Goal: Task Accomplishment & Management: Manage account settings

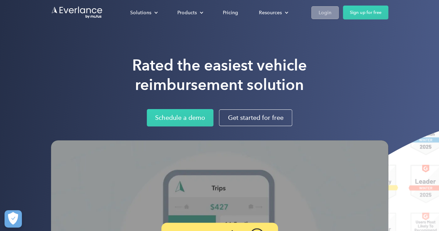
click at [321, 13] on div "Login" at bounding box center [325, 12] width 13 height 9
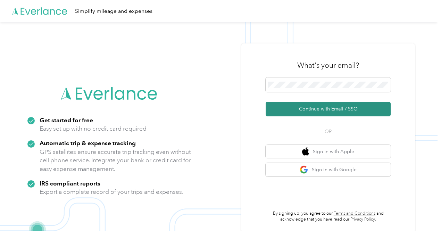
click at [312, 109] on button "Continue with Email / SSO" at bounding box center [328, 109] width 125 height 15
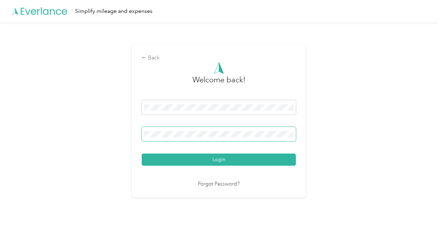
click at [213, 138] on span at bounding box center [219, 134] width 154 height 15
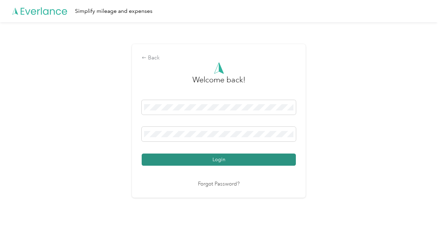
click at [222, 161] on button "Login" at bounding box center [219, 160] width 154 height 12
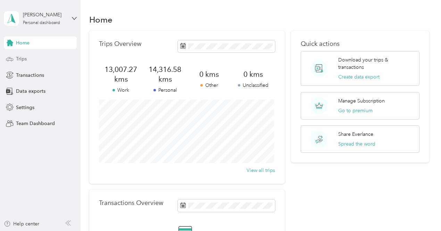
click at [22, 58] on span "Trips" at bounding box center [21, 58] width 11 height 7
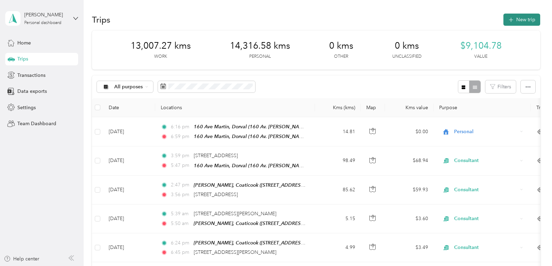
click at [441, 18] on button "New trip" at bounding box center [522, 20] width 37 height 12
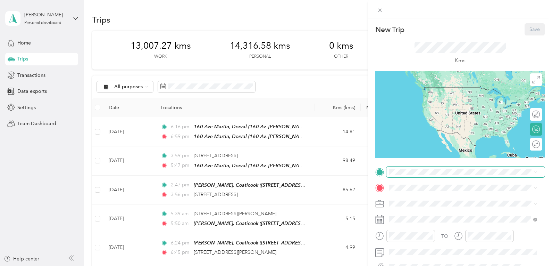
click at [418, 175] on span at bounding box center [466, 171] width 158 height 11
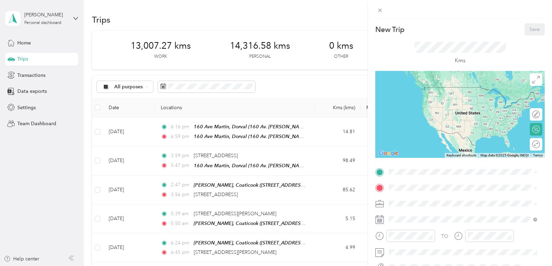
click at [424, 125] on span "160 Av. Martin, Dorval, QC H9S 3R6, Canada, H9S 3R6, Montréal, Québec, Canada" at bounding box center [452, 122] width 101 height 6
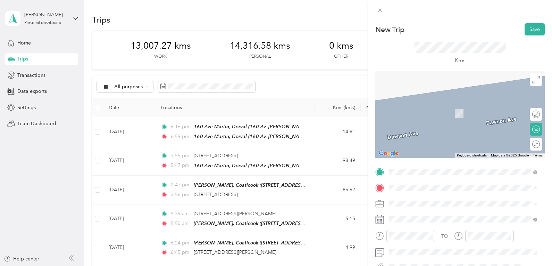
click at [425, 119] on span "677 Rue Akhurst, Coaticook, QC J1A 0B4, Canada, J1A 0B4, Estrie, Québec, Canada" at bounding box center [424, 116] width 44 height 6
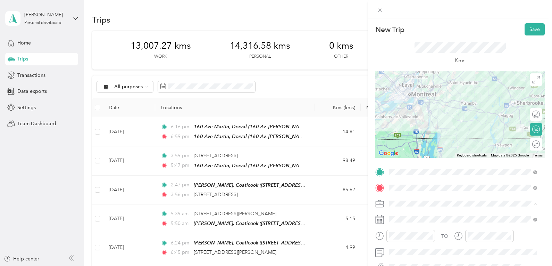
click at [424, 130] on div "Consultant" at bounding box center [462, 130] width 143 height 7
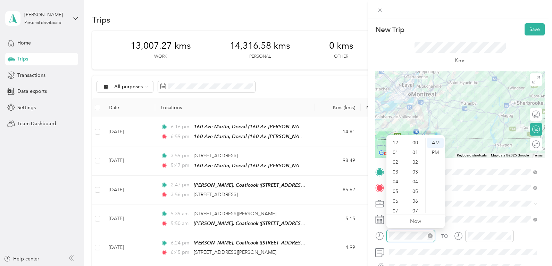
scroll to position [42, 0]
drag, startPoint x: 394, startPoint y: 158, endPoint x: 398, endPoint y: 165, distance: 9.1
click at [396, 162] on div "06" at bounding box center [396, 160] width 17 height 10
click at [395, 160] on div "06" at bounding box center [396, 160] width 17 height 10
click at [416, 162] on div "10" at bounding box center [416, 162] width 17 height 10
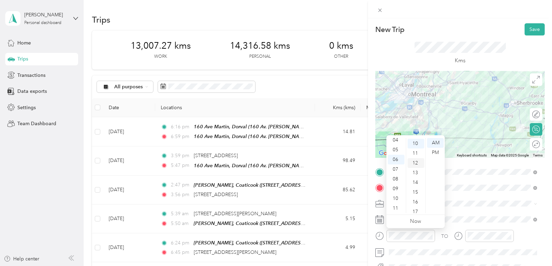
scroll to position [97, 0]
click at [36, 177] on div "New Trip Save This trip cannot be edited because it is either under review, app…" at bounding box center [276, 133] width 552 height 266
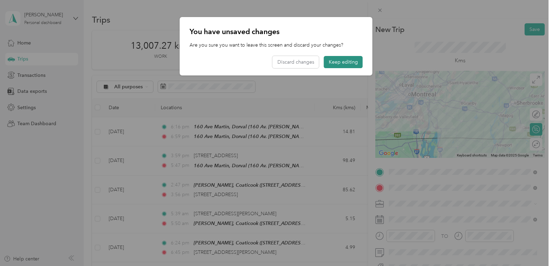
click at [339, 59] on button "Keep editing" at bounding box center [343, 62] width 39 height 12
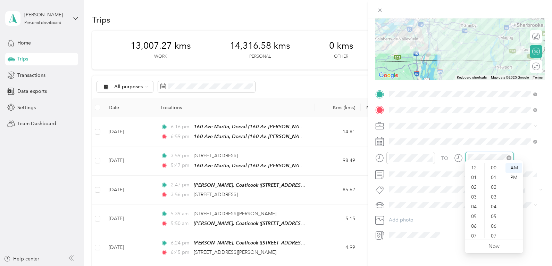
scroll to position [42, 0]
click at [441, 231] on div "15" at bounding box center [494, 236] width 17 height 10
click at [414, 231] on div "New Trip Save This trip cannot be edited because it is either under review, app…" at bounding box center [460, 151] width 184 height 266
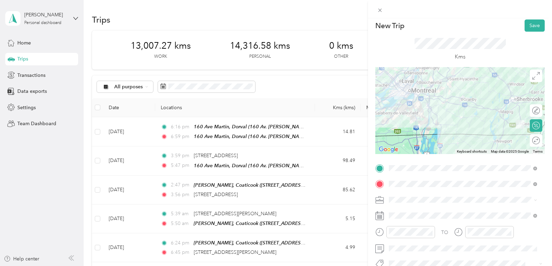
scroll to position [0, 0]
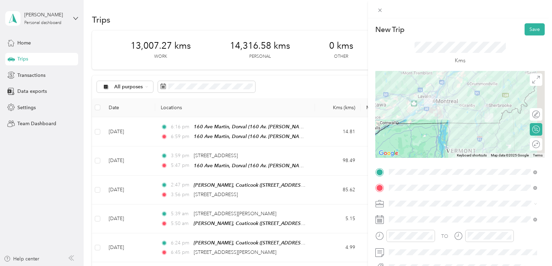
drag, startPoint x: 490, startPoint y: 110, endPoint x: 464, endPoint y: 112, distance: 26.1
click at [441, 112] on div at bounding box center [459, 114] width 169 height 87
click at [441, 30] on button "Save" at bounding box center [535, 29] width 20 height 12
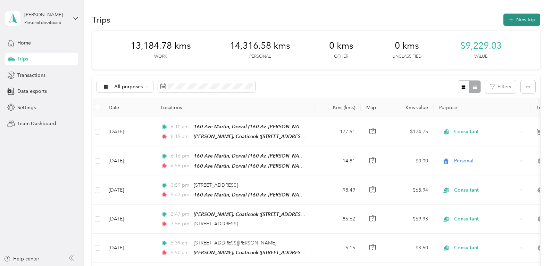
click at [441, 18] on button "New trip" at bounding box center [522, 20] width 37 height 12
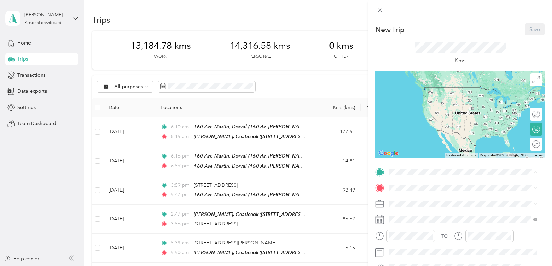
click at [427, 93] on strong "Cabico, Coaticook" at bounding box center [436, 92] width 68 height 6
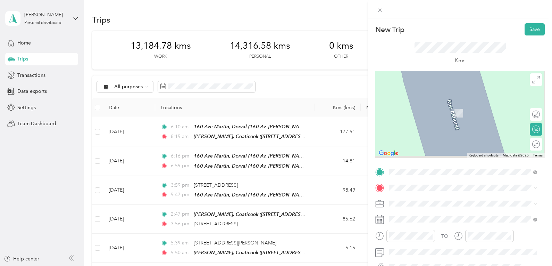
click at [416, 180] on div "TO Add photo" at bounding box center [459, 242] width 169 height 152
click at [433, 141] on span "160 Av. Martin, Dorval, QC H9S 3R6, Canada, H9S 3R6, Montréal, Québec, Canada" at bounding box center [452, 138] width 101 height 6
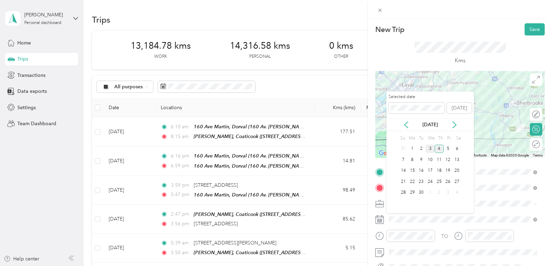
click at [429, 148] on div "3" at bounding box center [430, 148] width 9 height 9
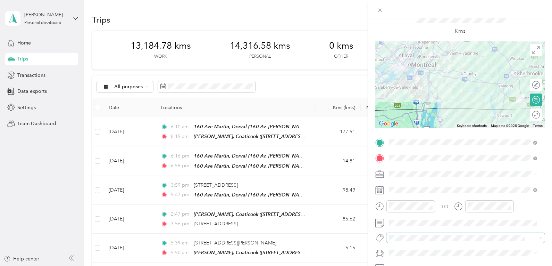
scroll to position [69, 0]
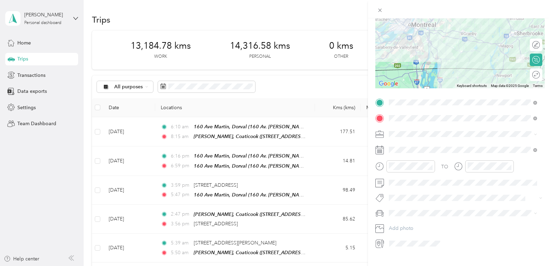
click at [416, 139] on span at bounding box center [466, 134] width 158 height 11
click at [412, 167] on span "Consultant" at bounding box center [402, 170] width 23 height 6
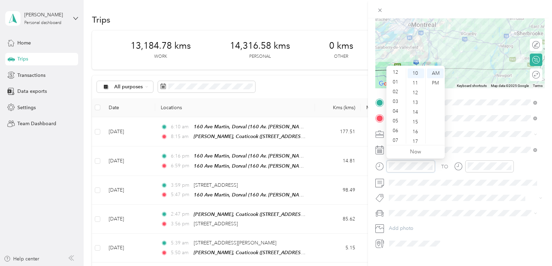
scroll to position [0, 0]
click at [439, 82] on div "PM" at bounding box center [435, 83] width 17 height 10
click at [397, 103] on div "04" at bounding box center [396, 105] width 17 height 10
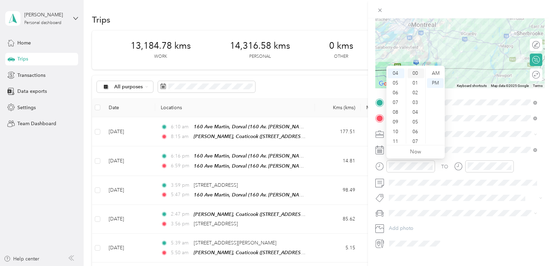
click at [416, 74] on div "00" at bounding box center [416, 73] width 17 height 10
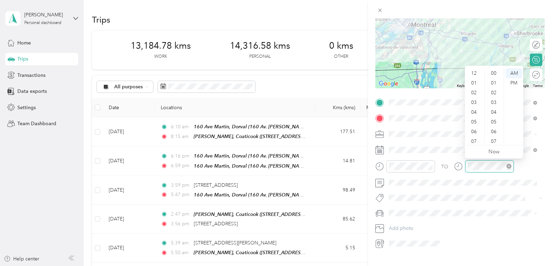
scroll to position [42, 0]
click at [441, 84] on div "PM" at bounding box center [514, 83] width 17 height 10
click at [441, 89] on div "06" at bounding box center [474, 90] width 17 height 10
click at [441, 93] on div "30" at bounding box center [494, 94] width 17 height 10
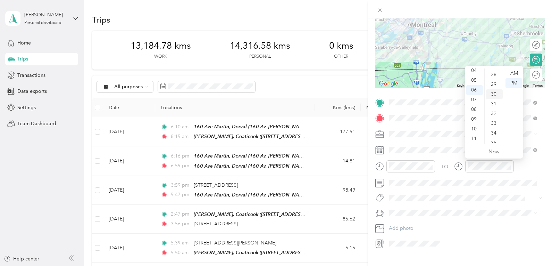
scroll to position [292, 0]
click at [441, 169] on div "TO" at bounding box center [459, 168] width 169 height 17
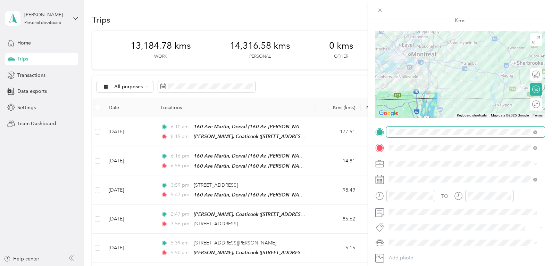
scroll to position [0, 0]
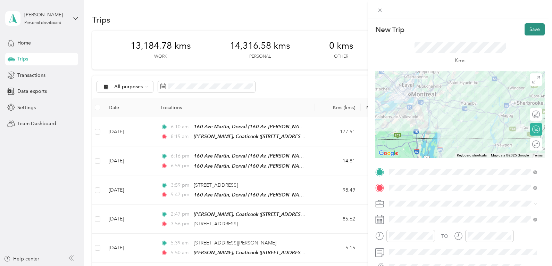
click at [441, 30] on button "Save" at bounding box center [535, 29] width 20 height 12
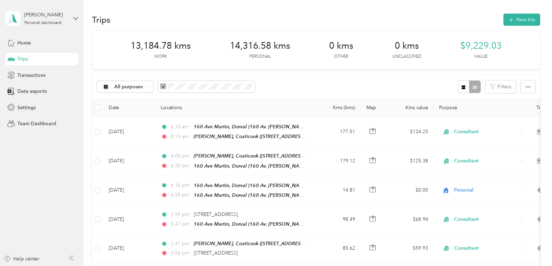
click at [441, 109] on th "Purpose" at bounding box center [482, 107] width 97 height 19
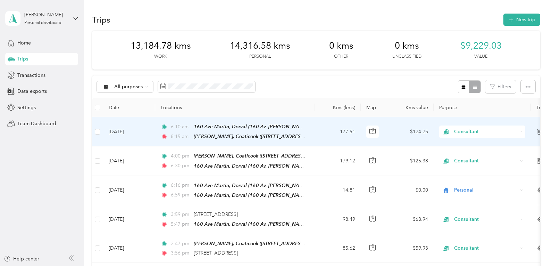
click at [441, 128] on span "Consultant" at bounding box center [486, 132] width 64 height 8
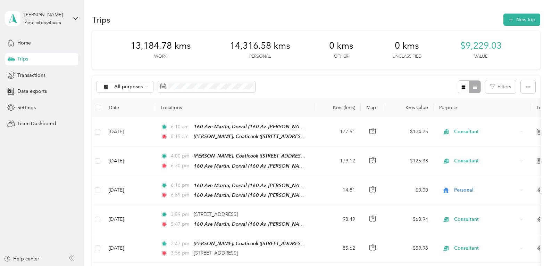
click at [441, 109] on th "Purpose" at bounding box center [482, 107] width 97 height 19
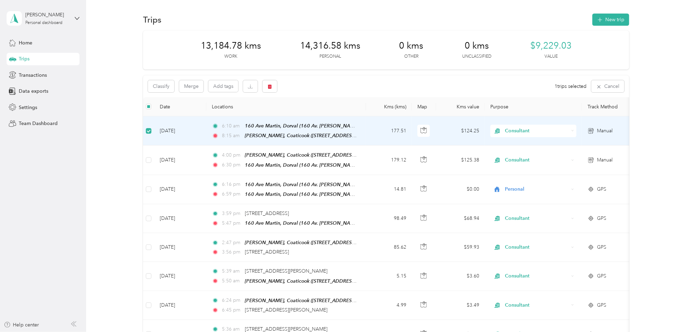
drag, startPoint x: 540, startPoint y: 5, endPoint x: 43, endPoint y: 264, distance: 560.7
click at [43, 231] on aside "Simon Lafreniere Personal dashboard Home Trips Transactions Data exports Settin…" at bounding box center [43, 166] width 86 height 332
click at [441, 129] on span "Manual" at bounding box center [605, 131] width 16 height 8
click at [441, 127] on span "Manual" at bounding box center [605, 131] width 16 height 8
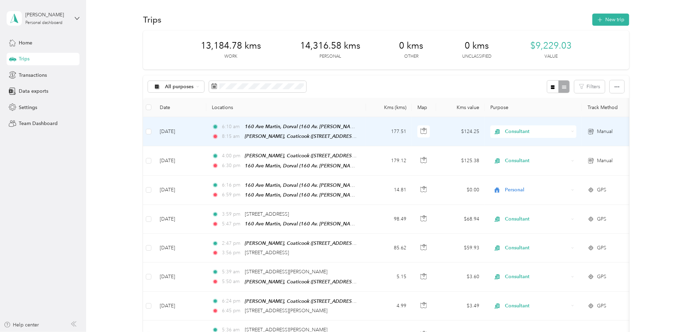
click at [180, 130] on td "Sep 4, 2025" at bounding box center [180, 131] width 52 height 29
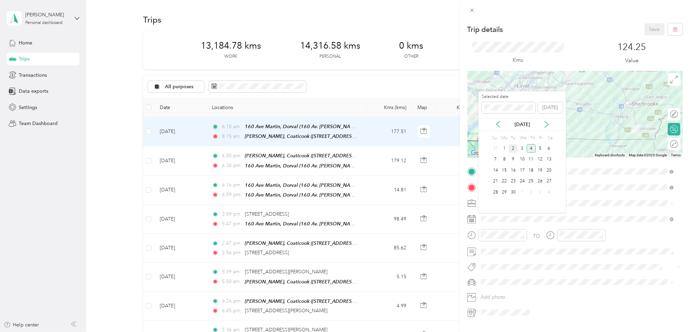
click at [441, 147] on div "2" at bounding box center [513, 148] width 9 height 9
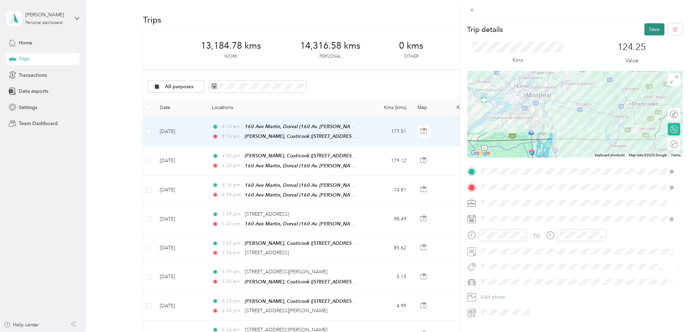
click at [441, 28] on button "Save" at bounding box center [655, 29] width 20 height 12
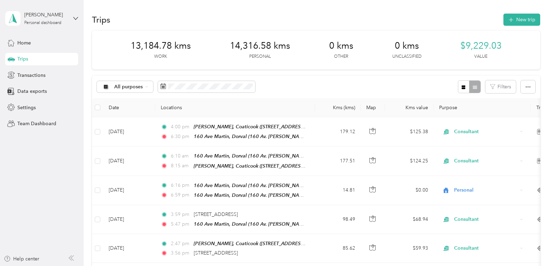
drag, startPoint x: 694, startPoint y: 2, endPoint x: 65, endPoint y: 187, distance: 655.6
click at [65, 187] on aside "Simon Lafreniere Personal dashboard Home Trips Transactions Data exports Settin…" at bounding box center [42, 133] width 84 height 266
